Goal: Task Accomplishment & Management: Manage account settings

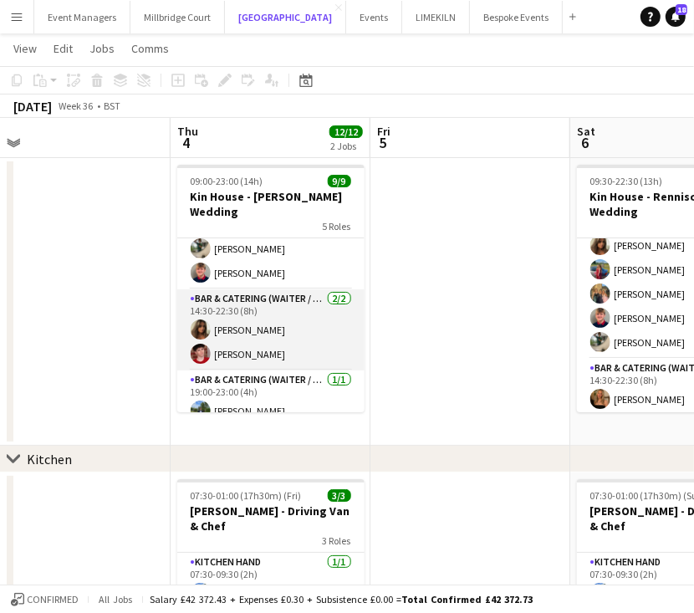
scroll to position [33, 0]
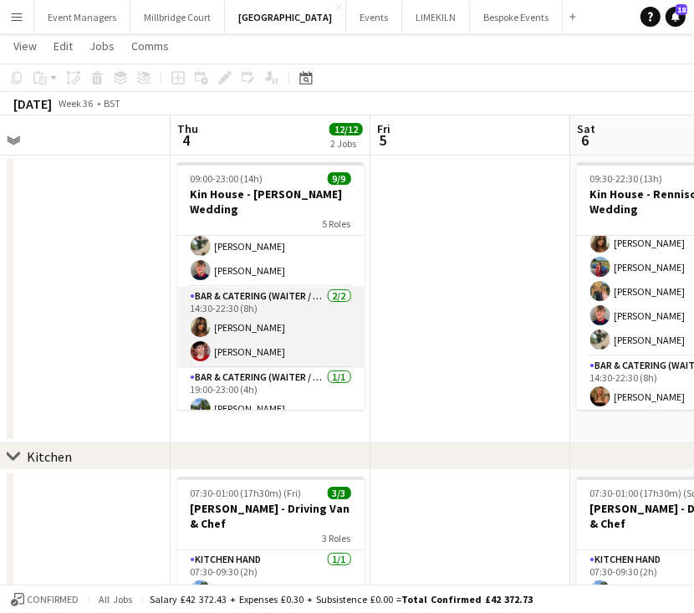
click at [254, 304] on app-card-role "Bar & Catering (Waiter / waitress) [DATE] 14:30-22:30 (8h) [PERSON_NAME] [PERSO…" at bounding box center [270, 327] width 187 height 81
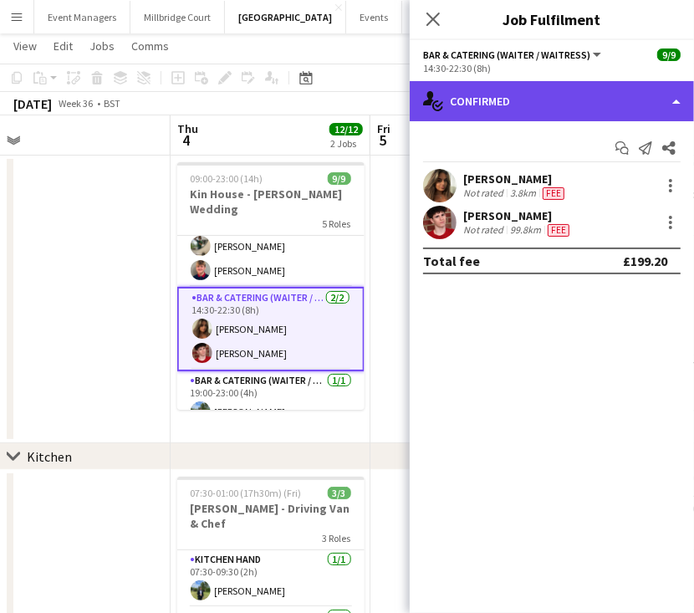
click at [595, 88] on div "single-neutral-actions-check-2 Confirmed" at bounding box center [552, 101] width 284 height 40
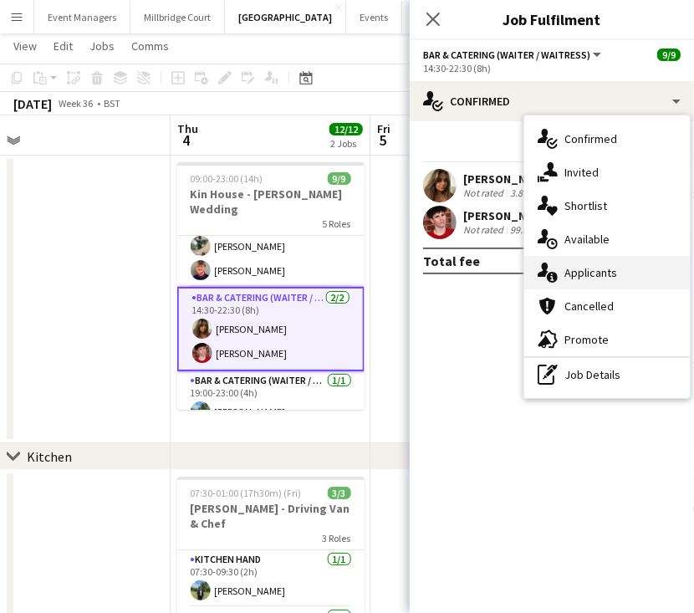
click at [630, 280] on div "single-neutral-actions-information Applicants" at bounding box center [607, 272] width 166 height 33
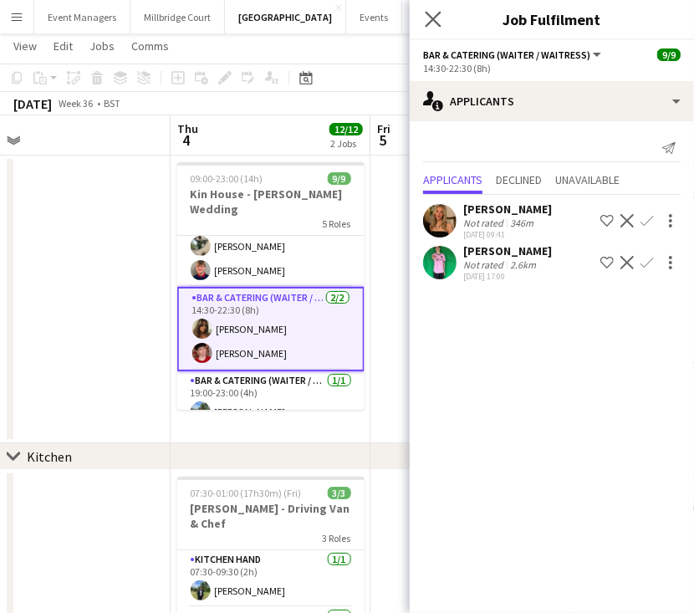
click at [438, 28] on app-icon "Close pop-in" at bounding box center [433, 20] width 24 height 24
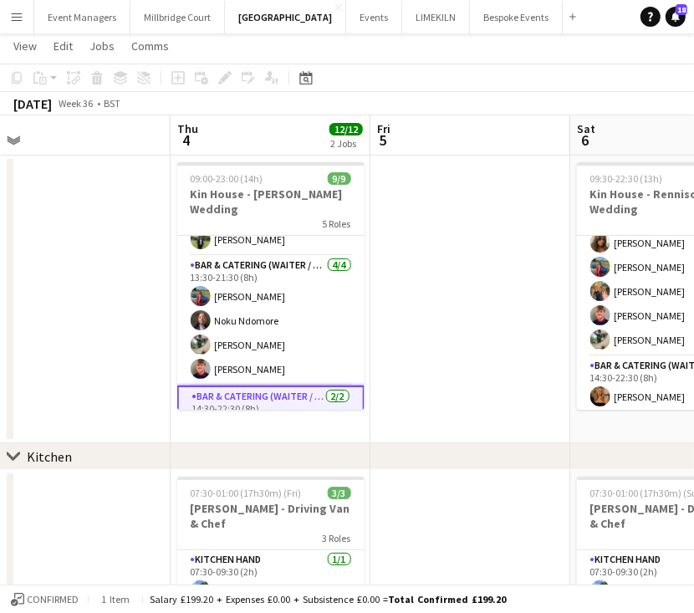
scroll to position [86, 0]
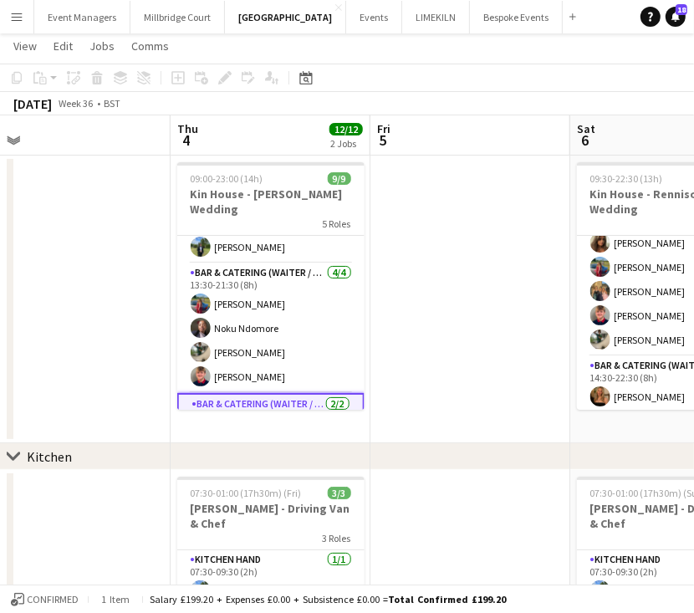
click at [247, 311] on app-card-role "Bar & Catering (Waiter / waitress) [DATE] 13:30-21:30 (8h) [PERSON_NAME] Noku N…" at bounding box center [270, 328] width 187 height 130
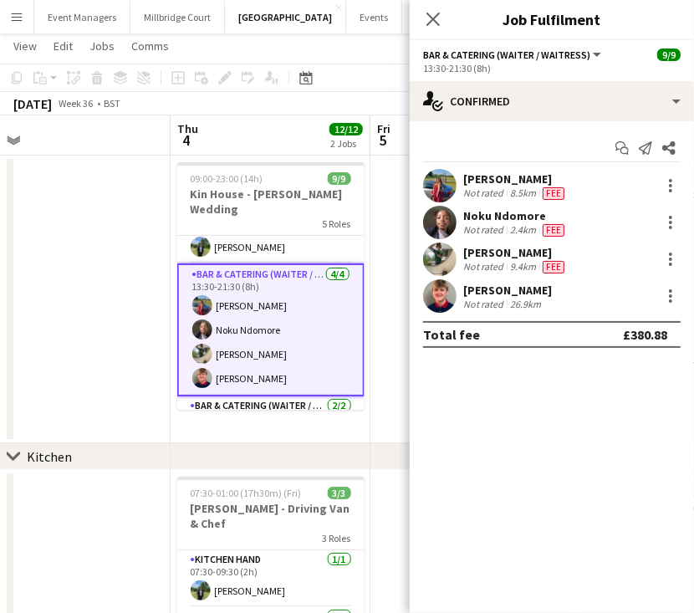
click at [682, 219] on div "Noku Ndomore Not rated 2.4km Fee" at bounding box center [552, 222] width 284 height 33
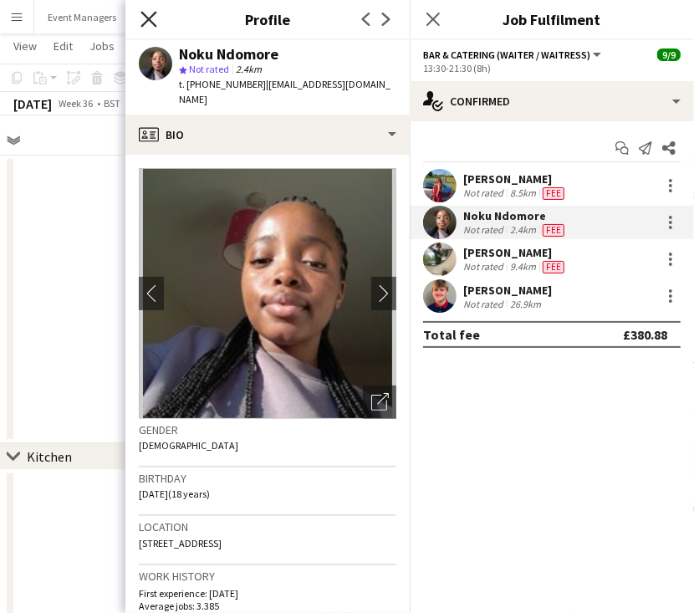
click at [147, 23] on icon at bounding box center [148, 19] width 16 height 16
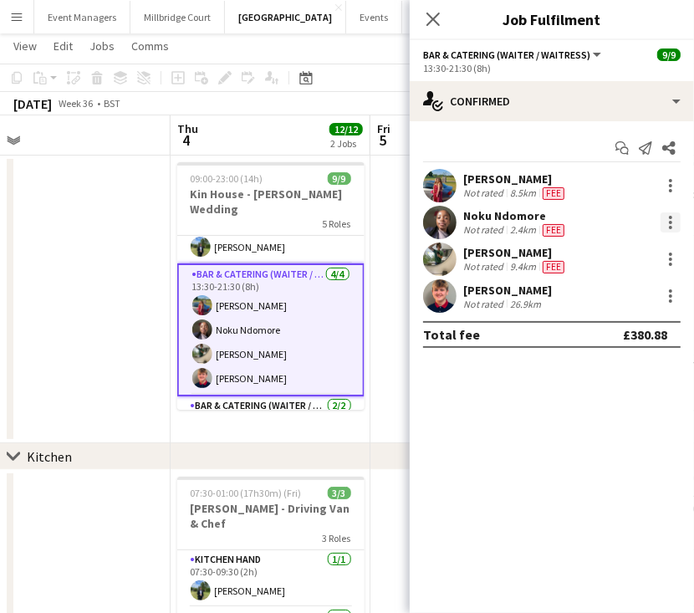
click at [671, 222] on div at bounding box center [670, 222] width 3 height 3
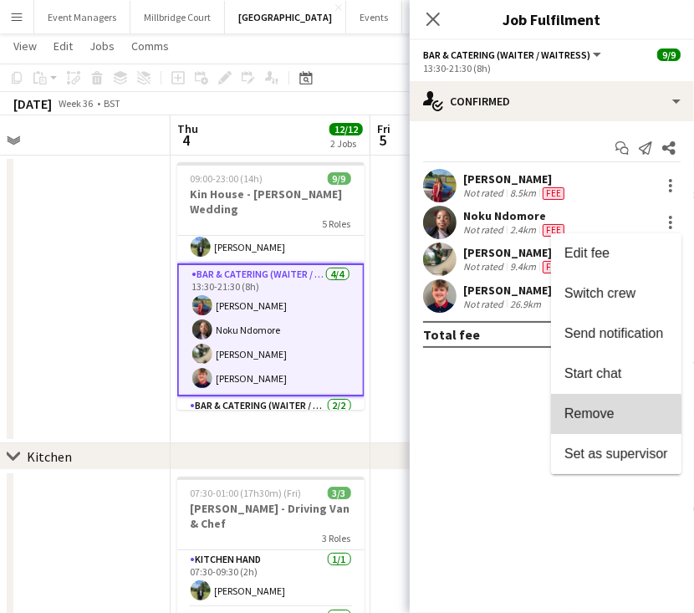
click at [598, 420] on span "Remove" at bounding box center [589, 413] width 50 height 14
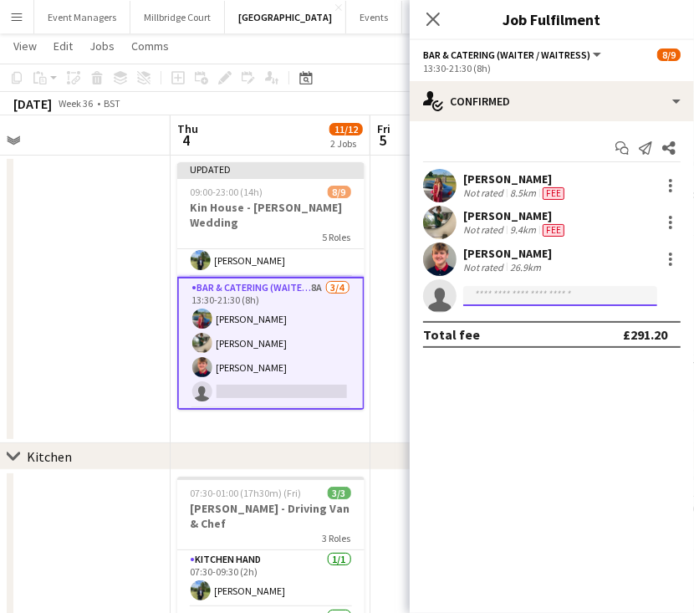
click at [520, 286] on input at bounding box center [560, 296] width 194 height 20
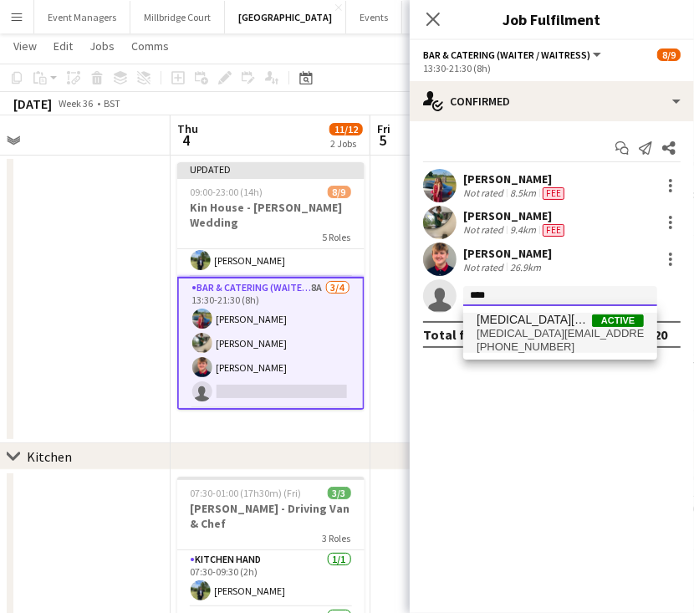
type input "****"
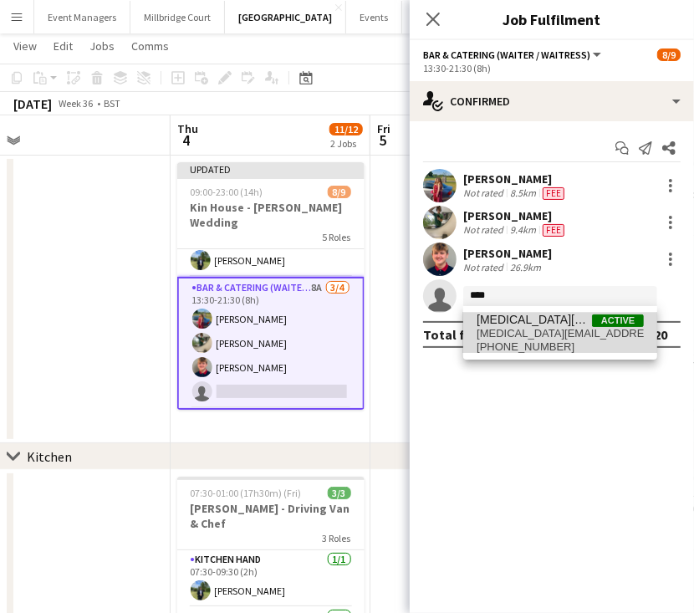
click at [533, 340] on span "[PHONE_NUMBER]" at bounding box center [560, 346] width 167 height 13
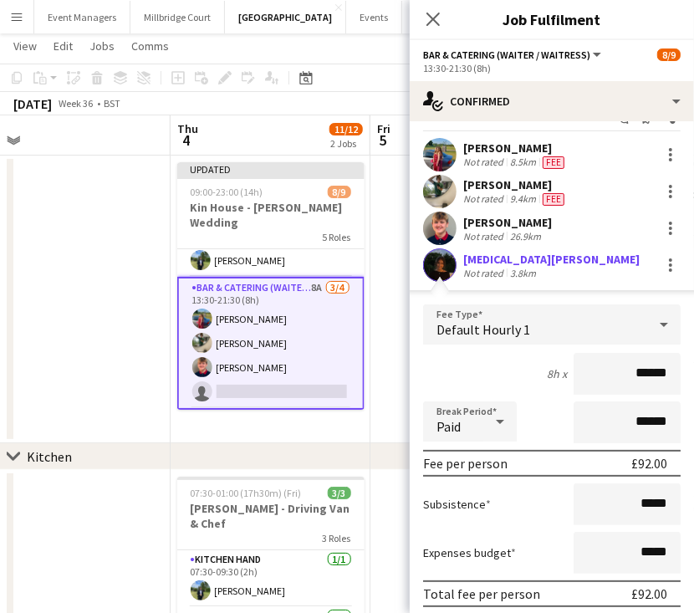
scroll to position [125, 0]
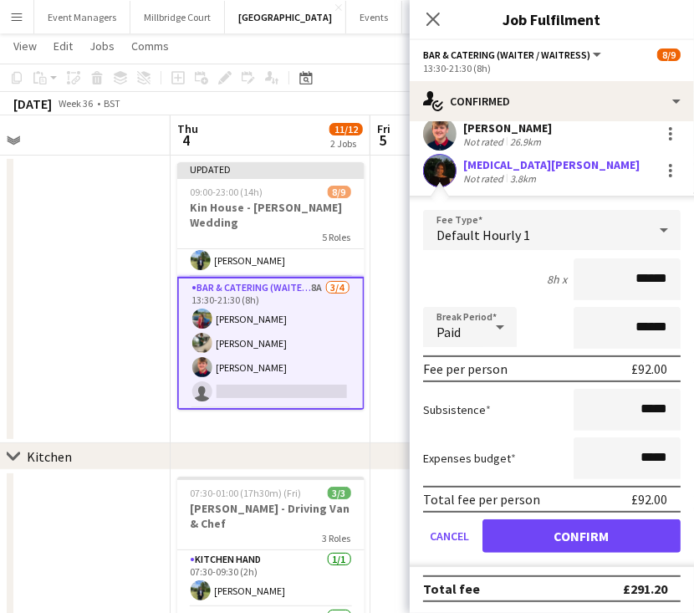
type input "******"
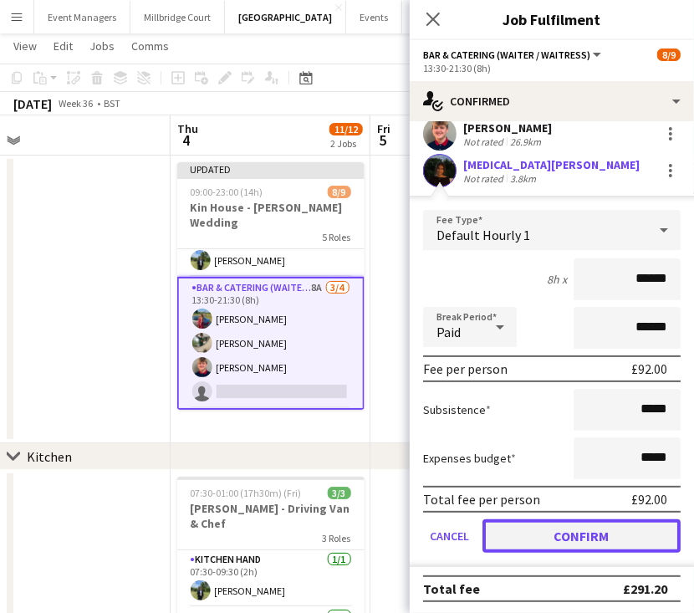
click at [608, 527] on button "Confirm" at bounding box center [582, 535] width 198 height 33
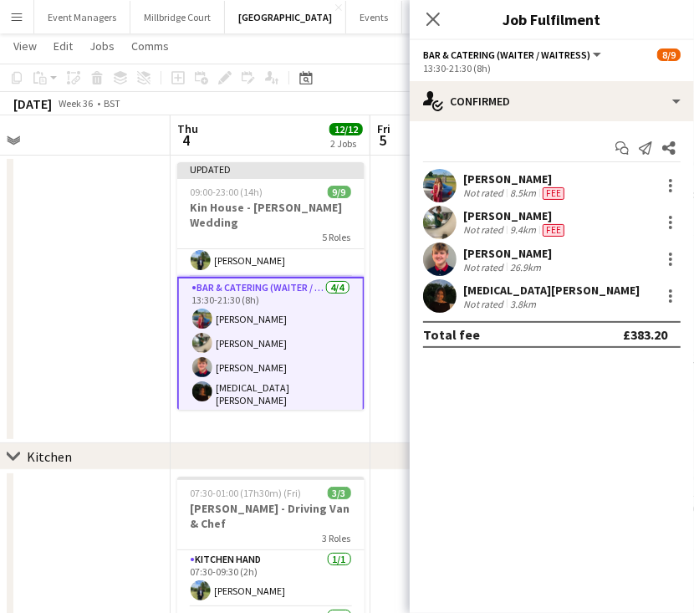
scroll to position [0, 0]
click at [427, 14] on icon at bounding box center [433, 19] width 16 height 16
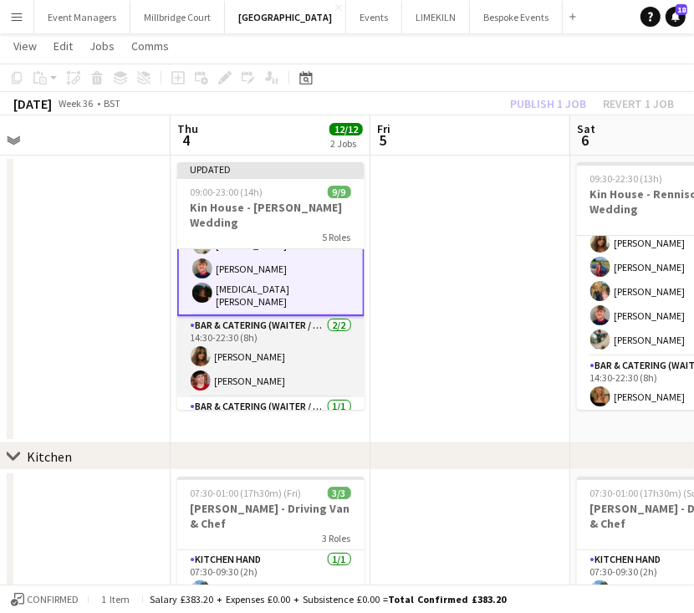
scroll to position [208, 0]
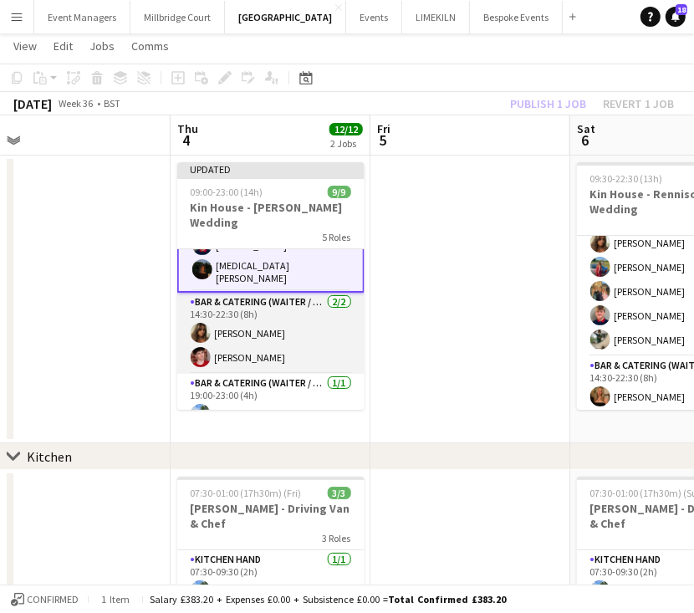
click at [248, 336] on app-card-role "Bar & Catering (Waiter / waitress) [DATE] 14:30-22:30 (8h) [PERSON_NAME] [PERSO…" at bounding box center [270, 333] width 187 height 81
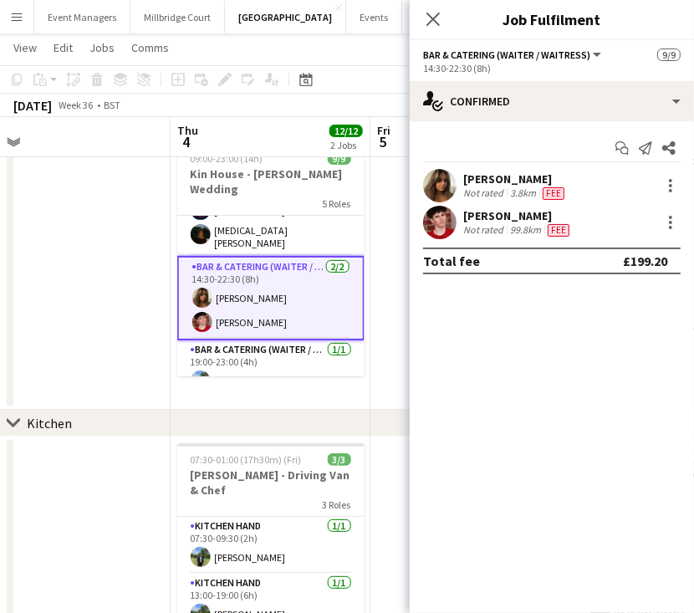
scroll to position [67, 0]
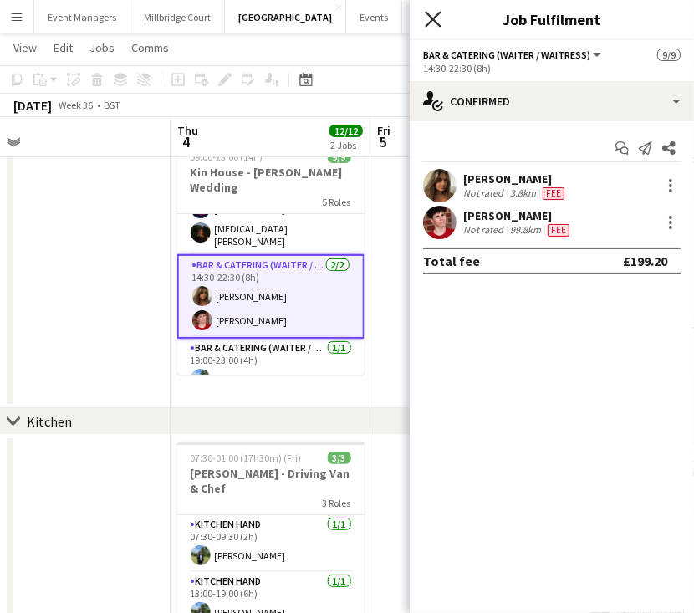
click at [433, 23] on icon "Close pop-in" at bounding box center [433, 19] width 16 height 16
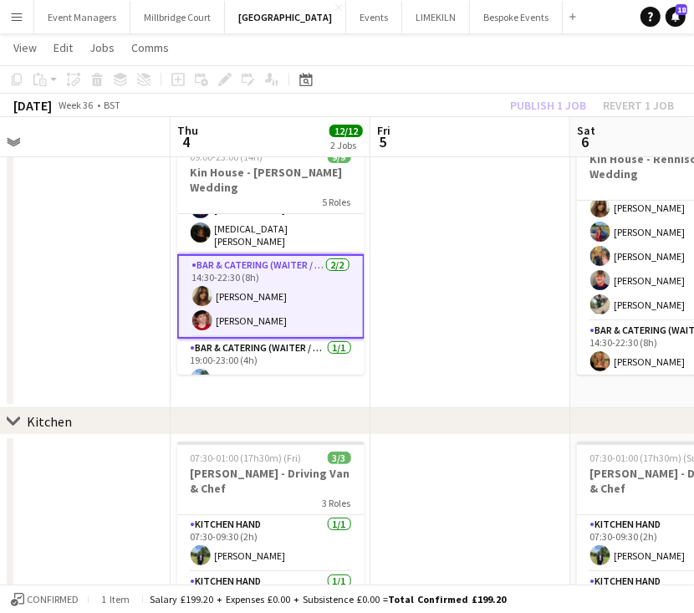
click at [559, 104] on div "Publish 1 job Revert 1 job" at bounding box center [592, 106] width 204 height 22
click at [559, 104] on button "Publish 1 job" at bounding box center [547, 106] width 89 height 22
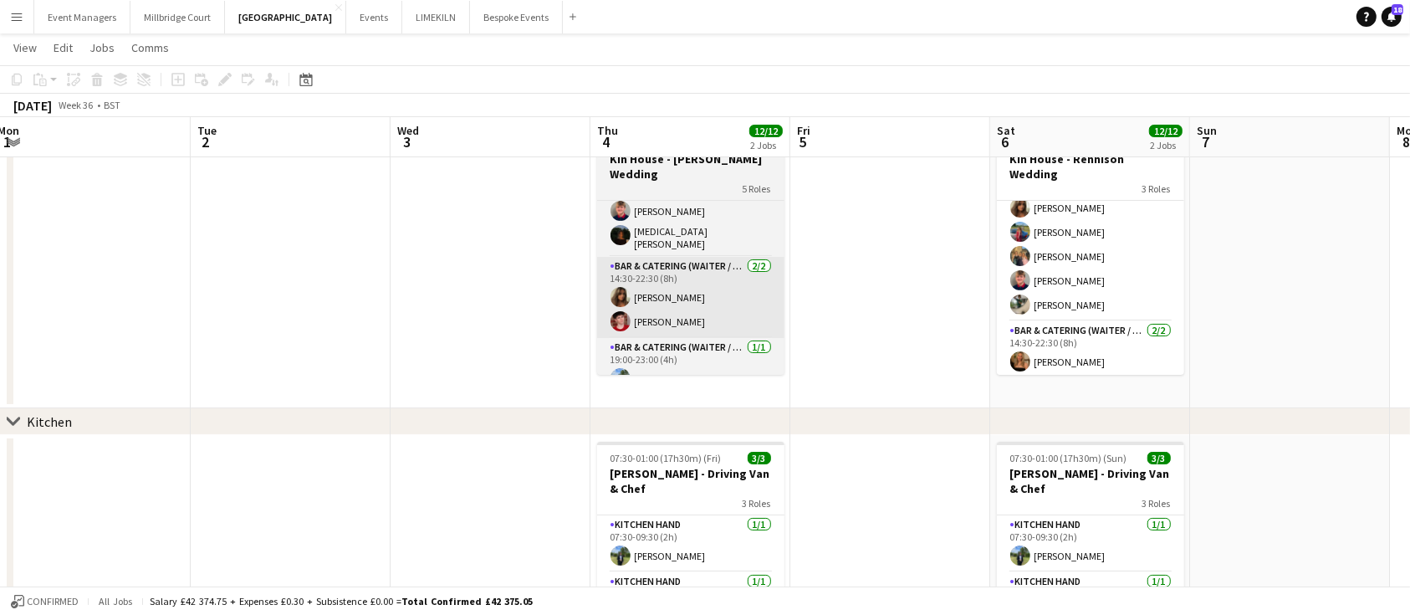
scroll to position [0, 411]
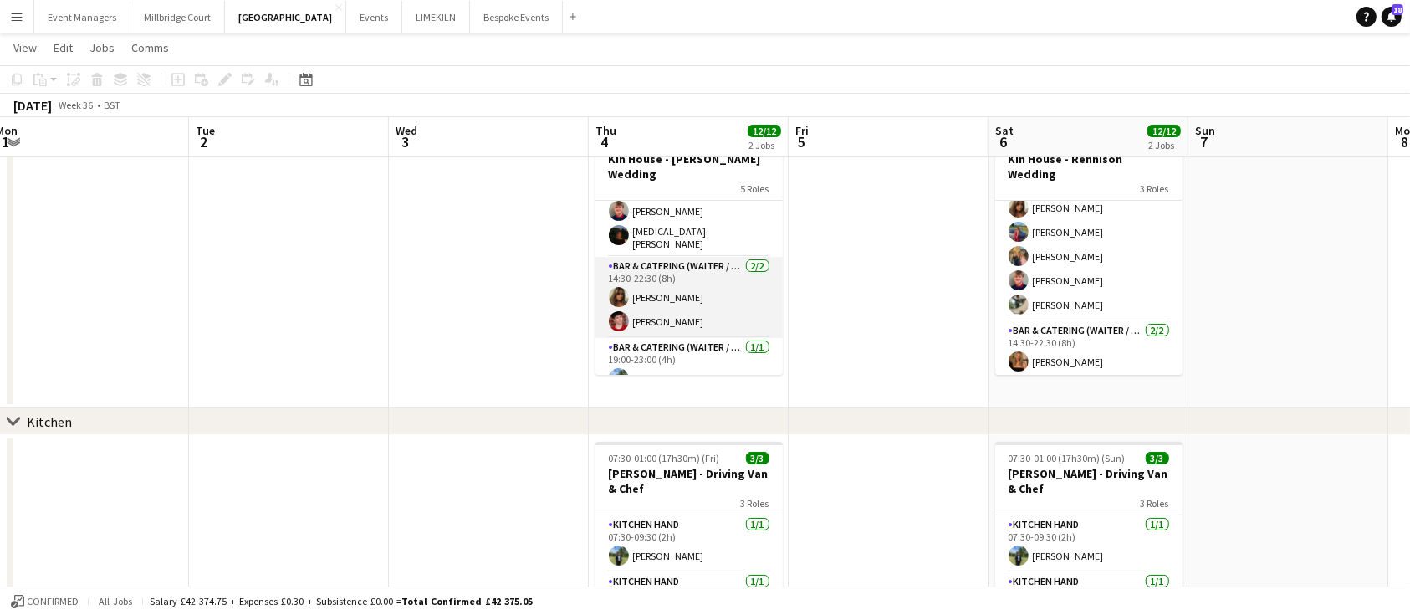
click at [649, 278] on app-card-role "Bar & Catering (Waiter / waitress) [DATE] 14:30-22:30 (8h) [PERSON_NAME] [PERSO…" at bounding box center [688, 297] width 187 height 81
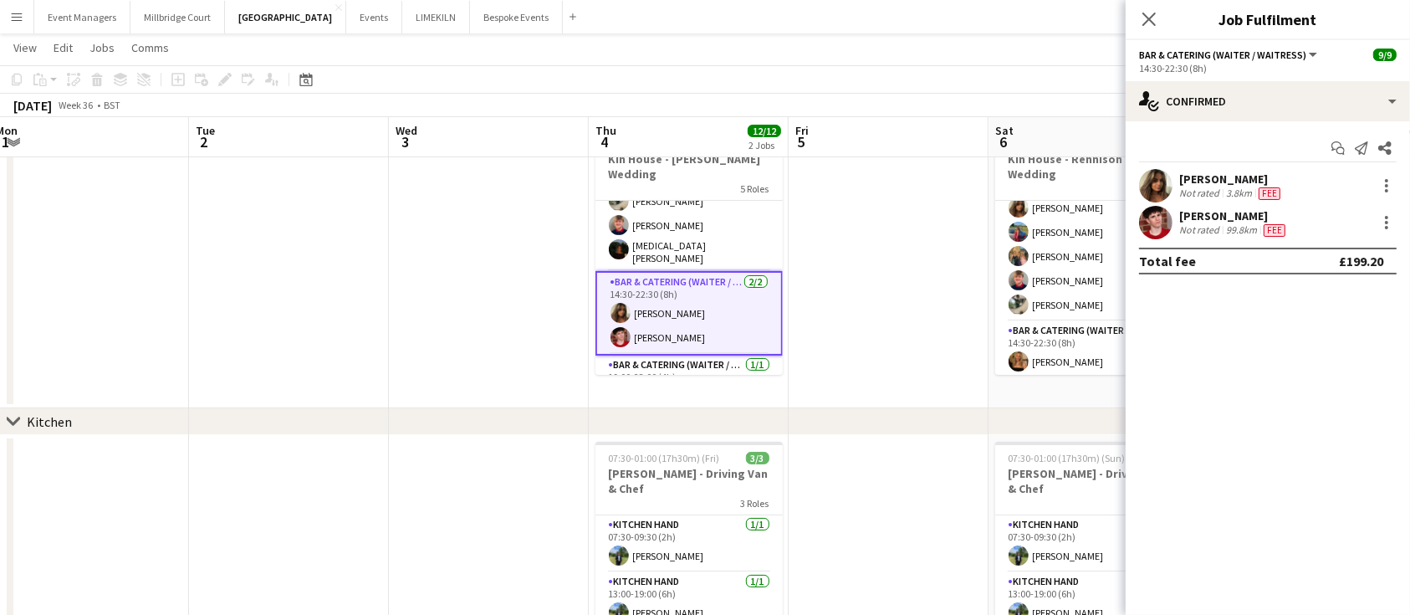
scroll to position [195, 0]
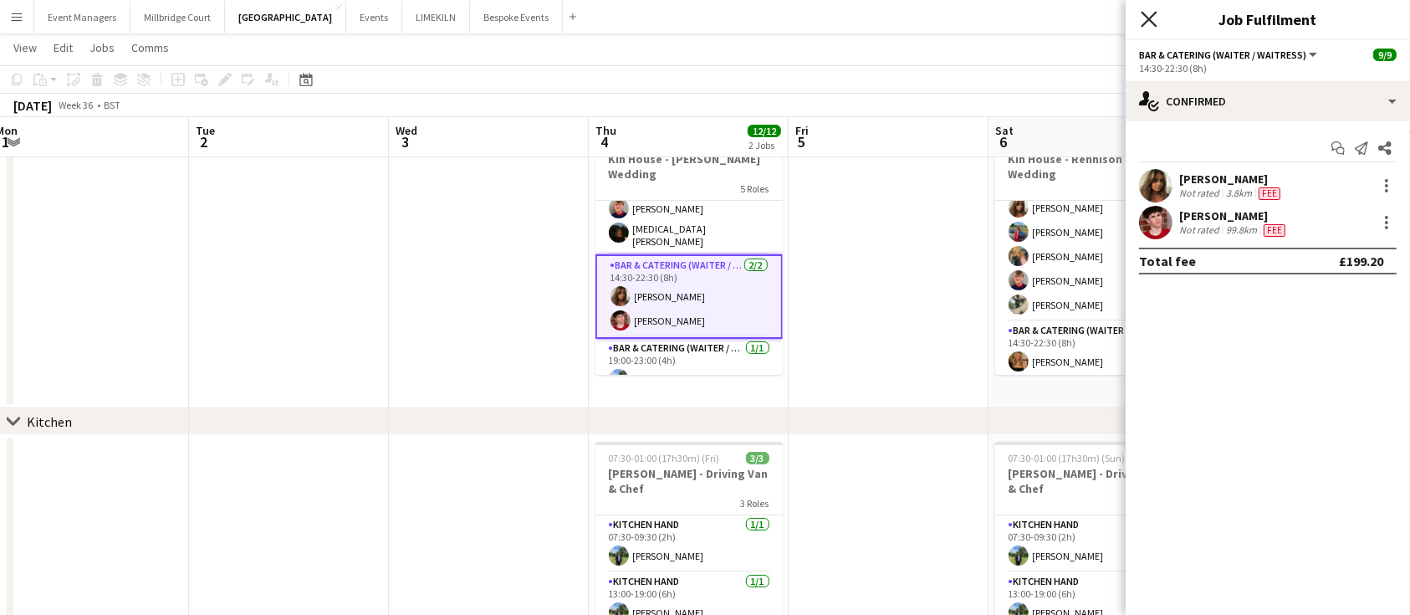
click at [693, 16] on icon "Close pop-in" at bounding box center [1149, 19] width 16 height 16
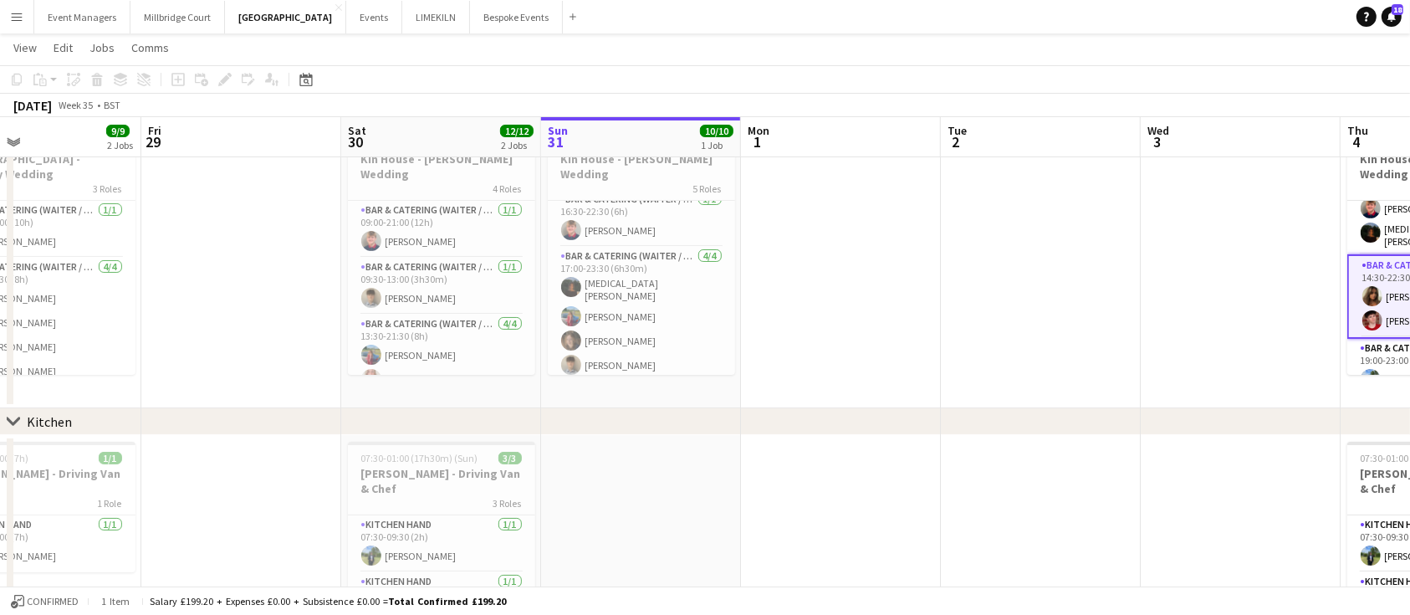
scroll to position [217, 0]
